Goal: Task Accomplishment & Management: Complete application form

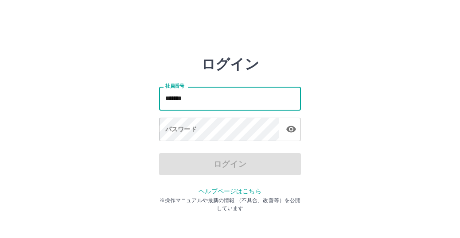
type input "*******"
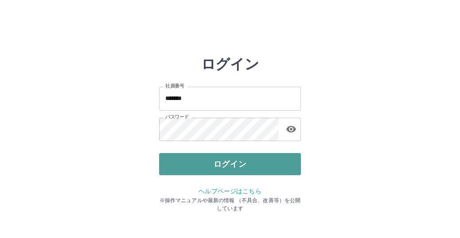
click at [245, 164] on button "ログイン" at bounding box center [230, 164] width 142 height 22
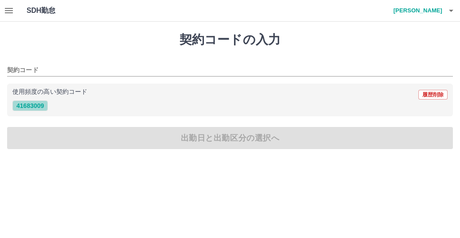
click at [42, 103] on button "41683009" at bounding box center [29, 106] width 35 height 11
type input "********"
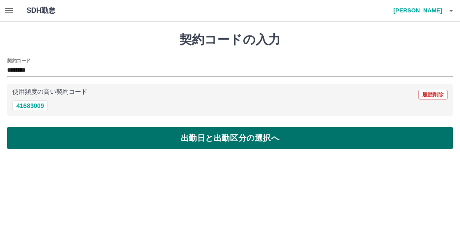
click at [227, 142] on button "出勤日と出勤区分の選択へ" at bounding box center [230, 138] width 446 height 22
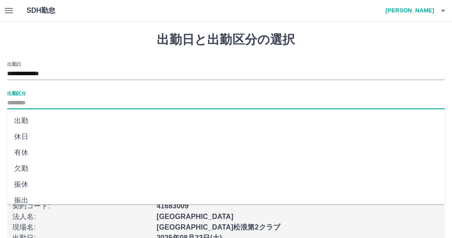
click at [60, 106] on input "出勤区分" at bounding box center [226, 103] width 438 height 11
click at [37, 126] on li "出勤" at bounding box center [226, 121] width 438 height 16
type input "**"
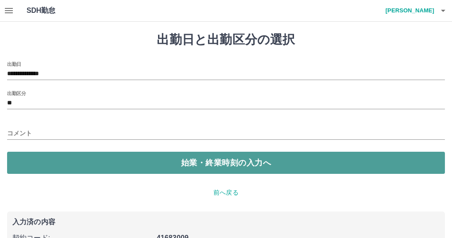
click at [72, 167] on button "始業・終業時刻の入力へ" at bounding box center [226, 163] width 438 height 22
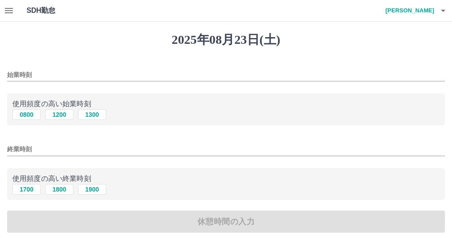
click at [50, 73] on input "始業時刻" at bounding box center [226, 75] width 438 height 13
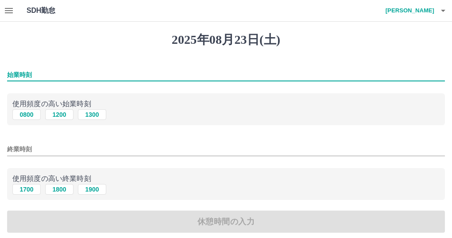
click at [168, 80] on input "始業時刻" at bounding box center [226, 75] width 438 height 13
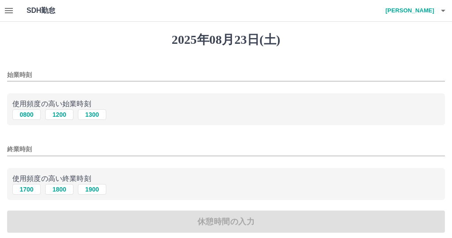
click at [166, 114] on div "0800 1200 1300" at bounding box center [225, 114] width 427 height 11
click at [75, 76] on input "始業時刻" at bounding box center [226, 75] width 438 height 13
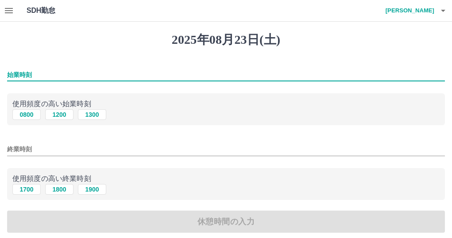
click at [191, 134] on div "始業時刻 使用頻度の高い始業時刻 0800 1200 1300 終業時刻 使用頻度の高い終業時刻 1700 1800 1900 休憩時間の入力" at bounding box center [226, 148] width 438 height 172
click at [119, 72] on input "始業時刻" at bounding box center [226, 75] width 438 height 13
type input "****"
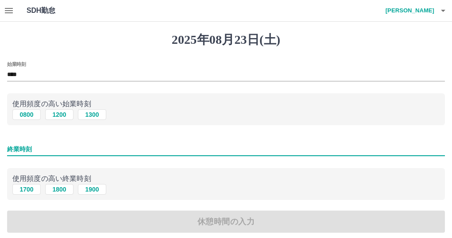
drag, startPoint x: 148, startPoint y: 148, endPoint x: 161, endPoint y: 159, distance: 17.6
click at [148, 148] on input "終業時刻" at bounding box center [226, 149] width 438 height 13
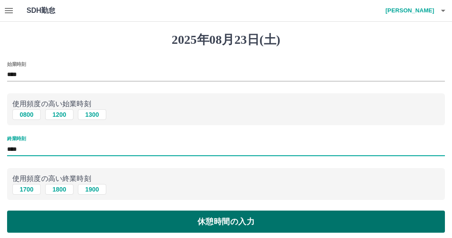
type input "****"
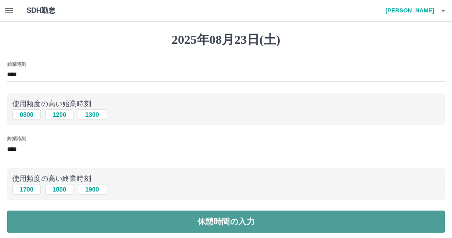
click at [258, 225] on button "休憩時間の入力" at bounding box center [226, 222] width 438 height 22
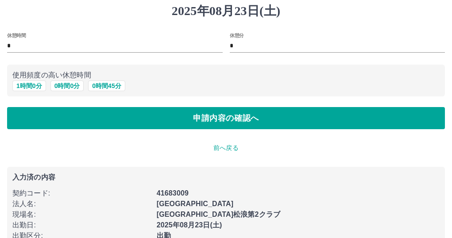
scroll to position [71, 0]
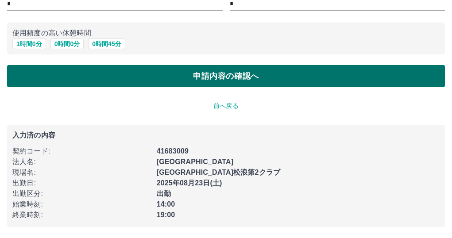
drag, startPoint x: 216, startPoint y: 75, endPoint x: 212, endPoint y: 82, distance: 7.7
click at [216, 76] on button "申請内容の確認へ" at bounding box center [226, 76] width 438 height 22
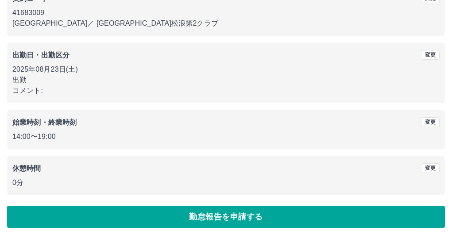
scroll to position [93, 0]
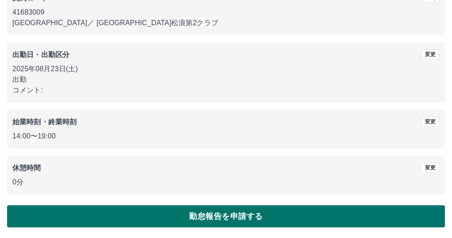
click at [238, 221] on button "勤怠報告を申請する" at bounding box center [226, 217] width 438 height 22
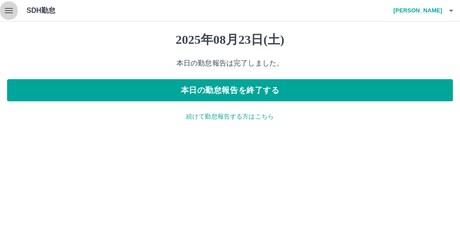
click at [13, 10] on icon "button" at bounding box center [9, 10] width 11 height 11
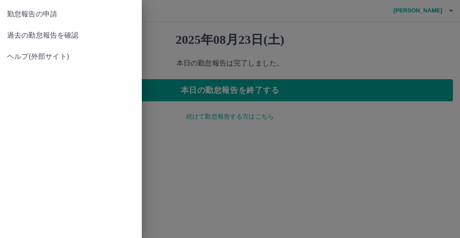
click at [113, 36] on span "過去の勤怠報告を確認" at bounding box center [71, 35] width 128 height 11
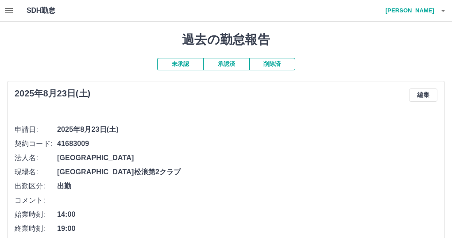
click at [218, 65] on button "承認済" at bounding box center [226, 64] width 46 height 12
click at [420, 14] on h4 "吉田　遥南" at bounding box center [407, 10] width 53 height 21
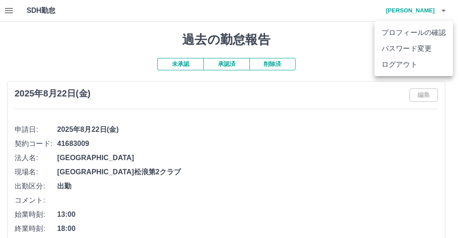
click at [403, 64] on li "ログアウト" at bounding box center [413, 65] width 78 height 16
